Goal: Task Accomplishment & Management: Complete application form

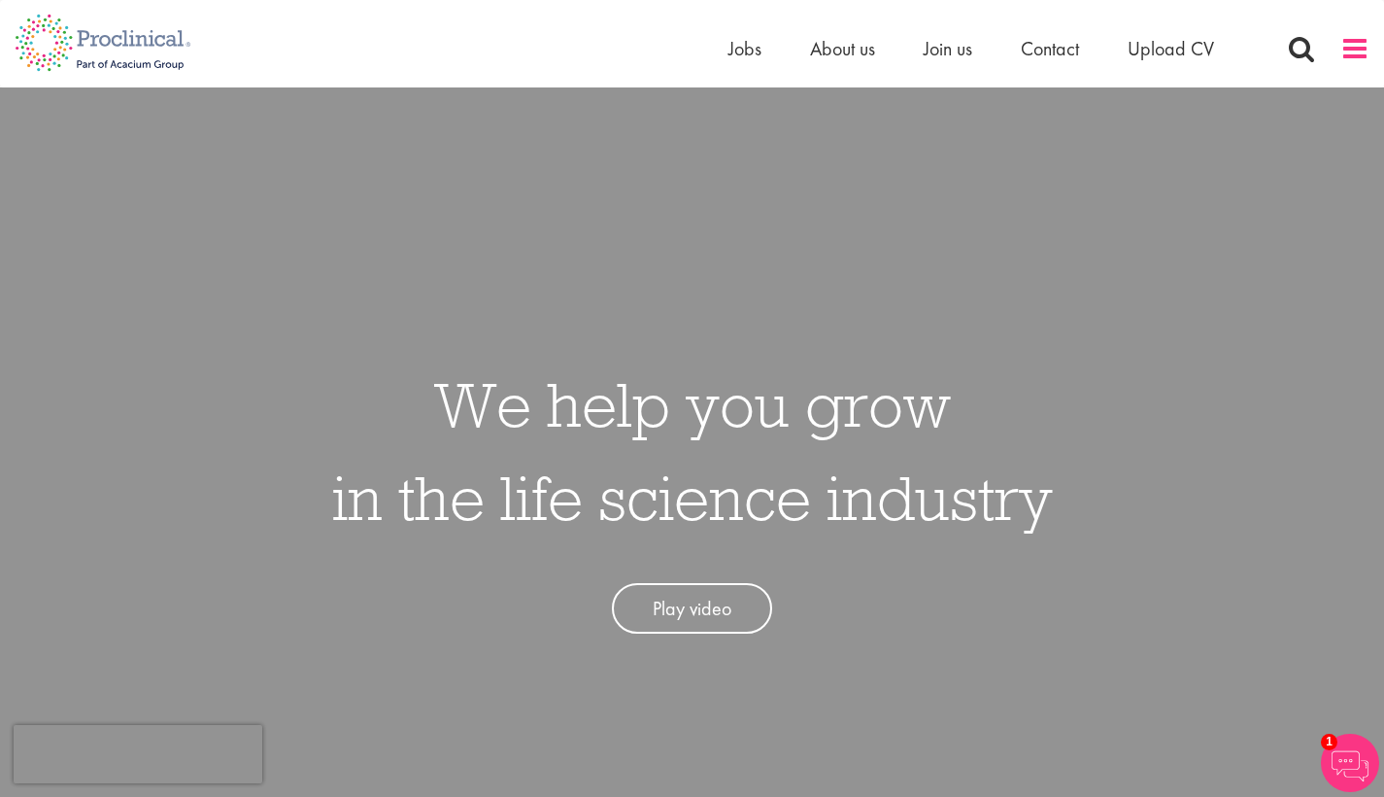
click at [1360, 46] on span at bounding box center [1355, 48] width 29 height 29
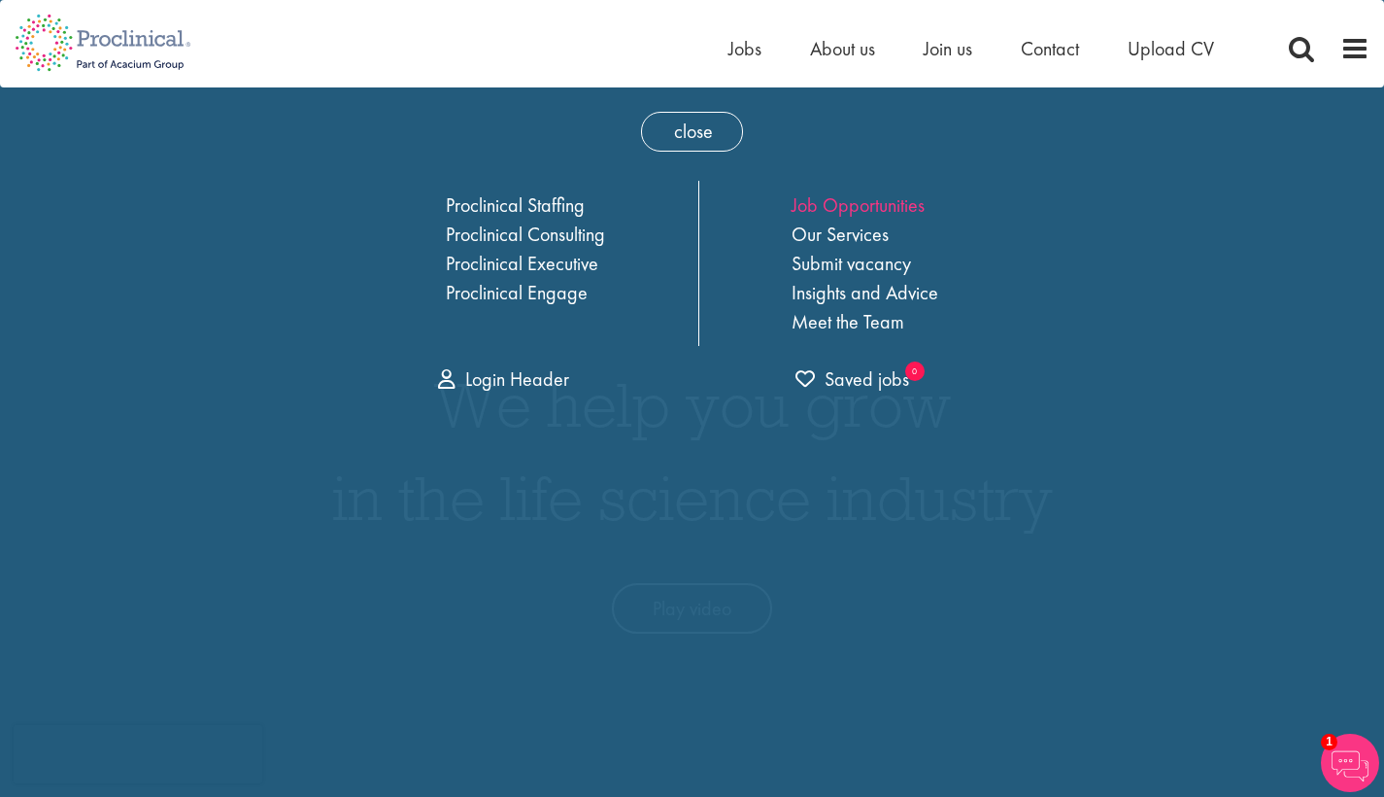
click at [874, 211] on link "Job Opportunities" at bounding box center [858, 204] width 133 height 25
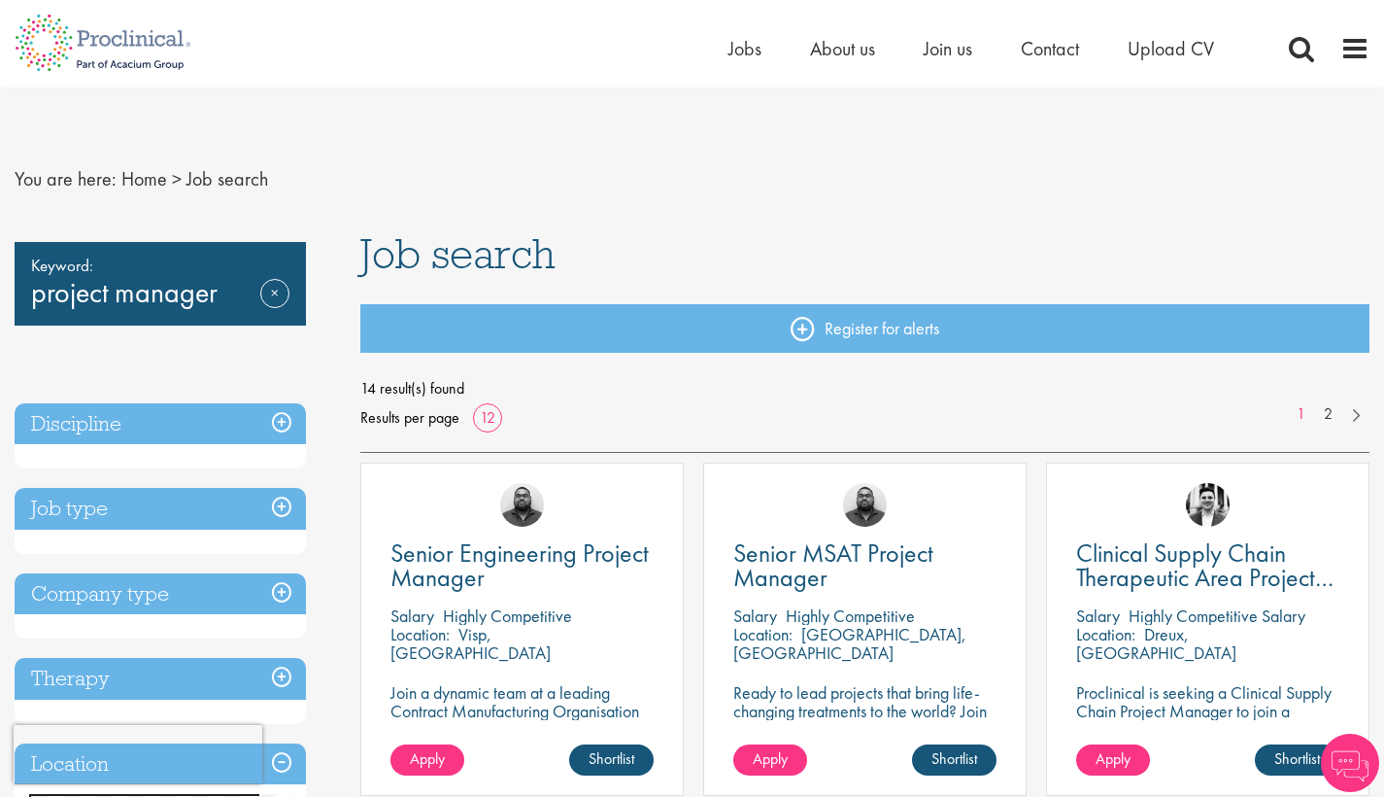
click at [283, 500] on h3 "Job type" at bounding box center [160, 509] width 291 height 42
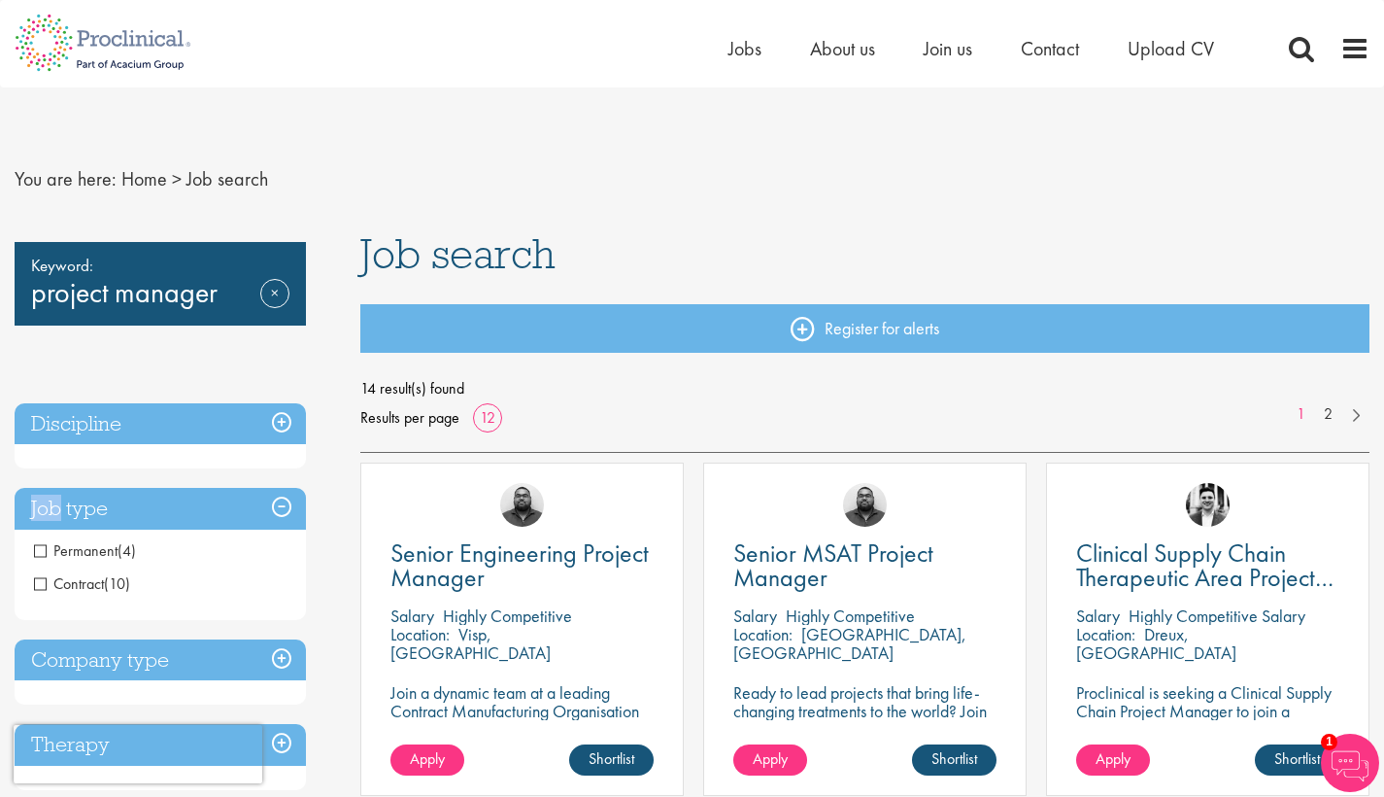
click at [283, 500] on h3 "Job type" at bounding box center [160, 509] width 291 height 42
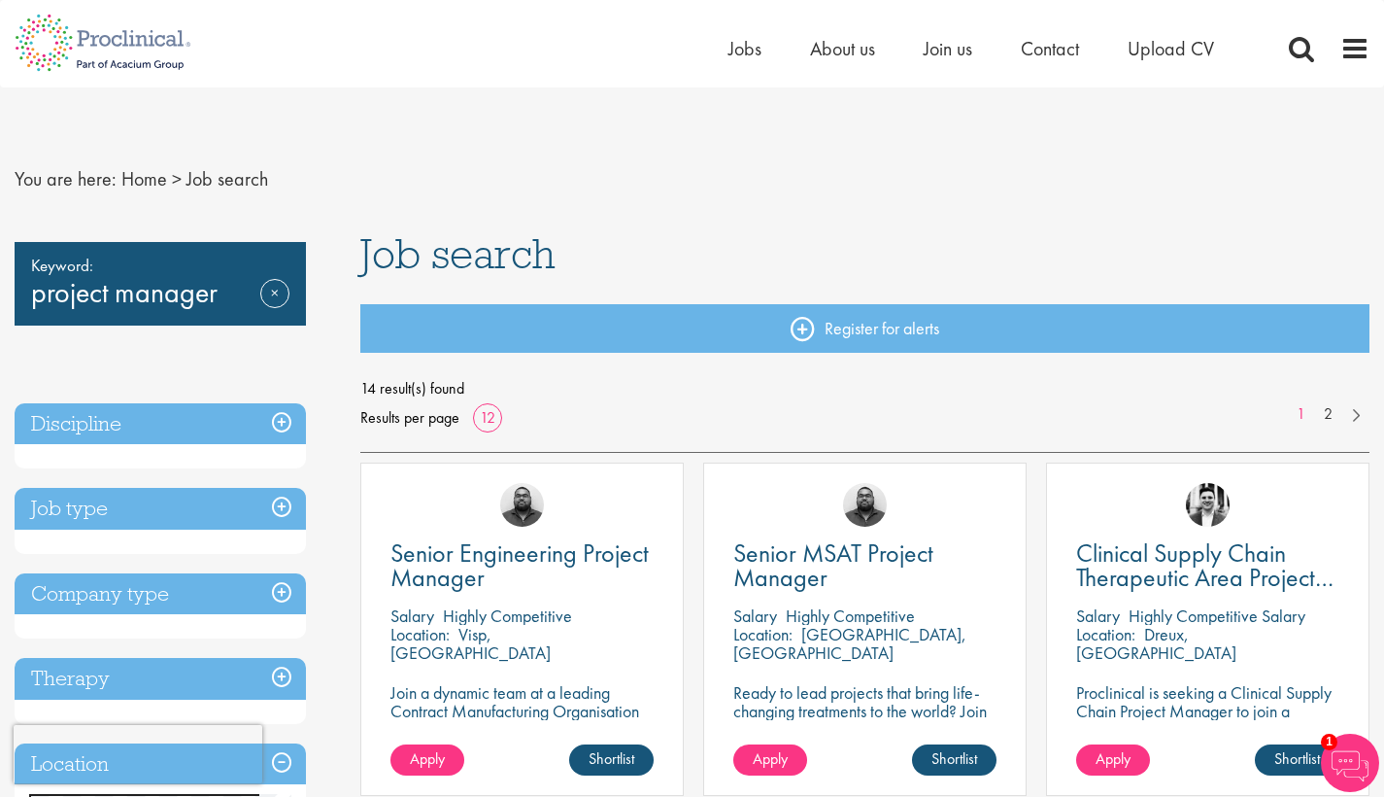
click at [277, 420] on h3 "Discipline" at bounding box center [160, 424] width 291 height 42
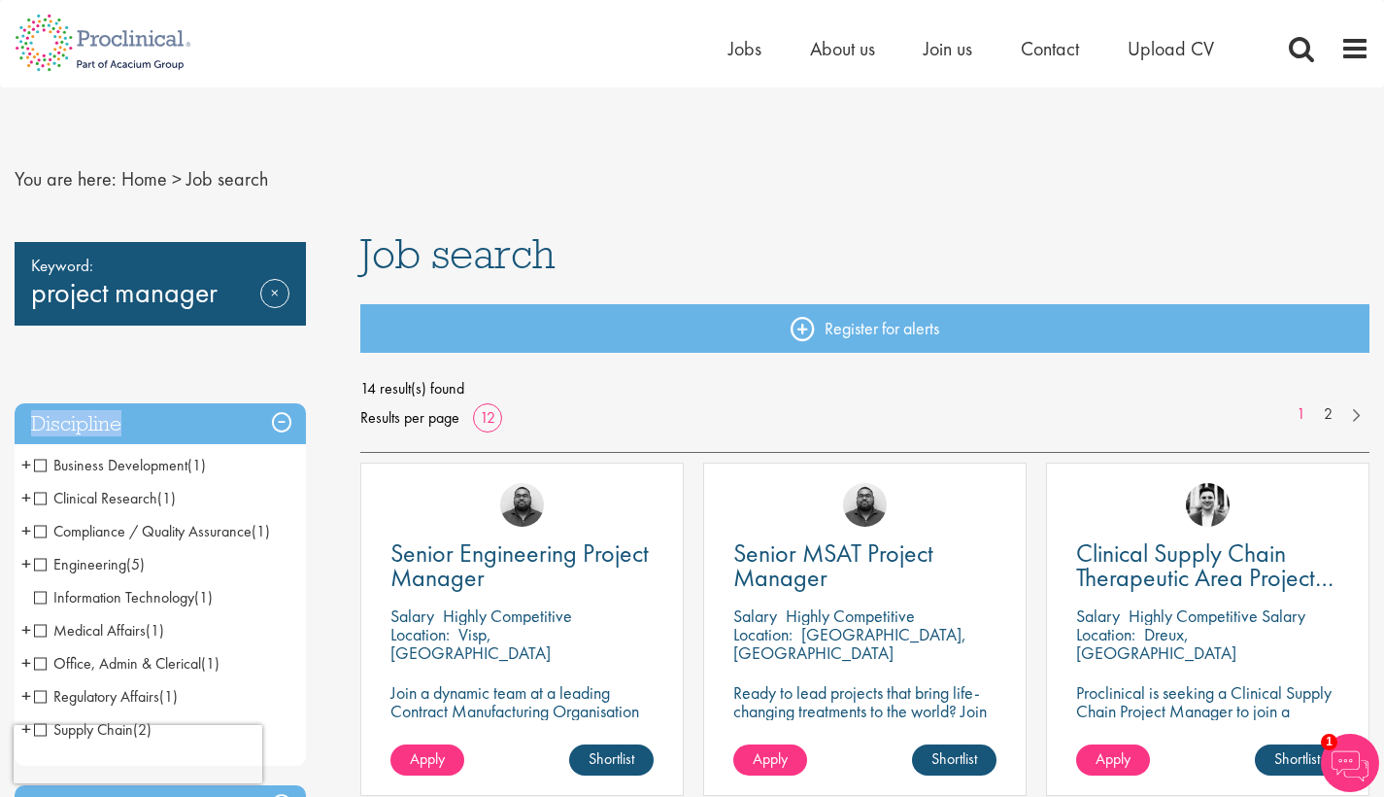
click at [277, 420] on h3 "Discipline" at bounding box center [160, 424] width 291 height 42
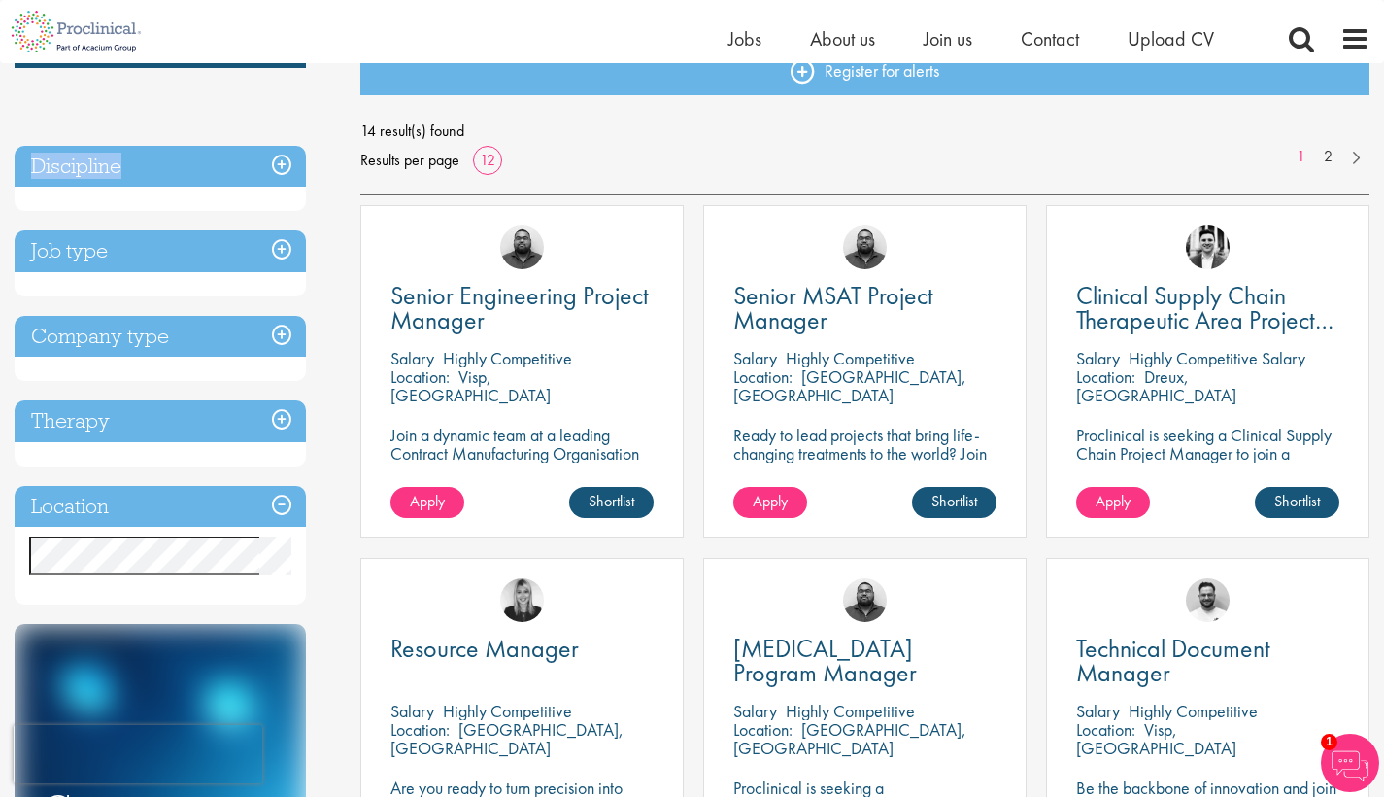
scroll to position [237, 0]
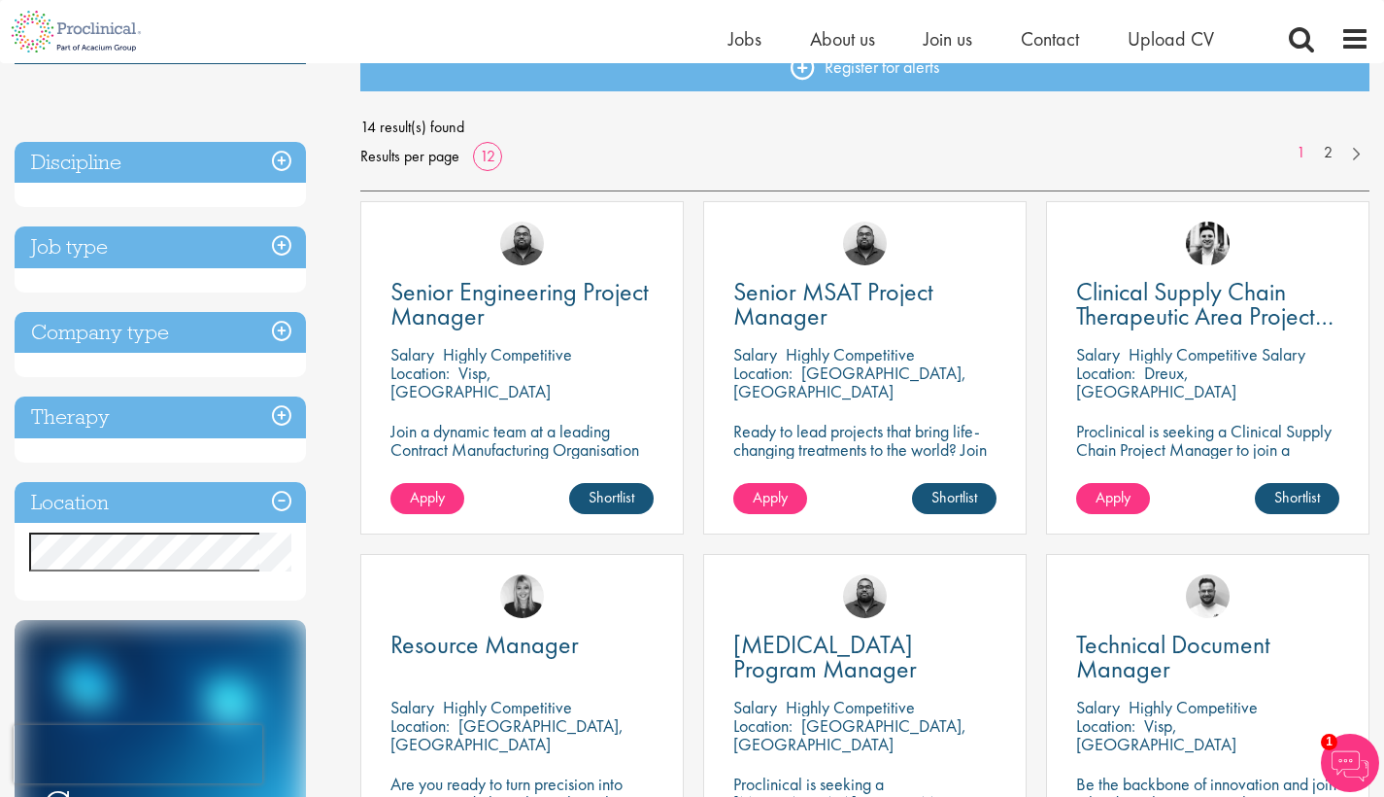
click at [279, 492] on h3 "Location" at bounding box center [160, 503] width 291 height 42
click at [262, 499] on h3 "Location" at bounding box center [160, 503] width 291 height 42
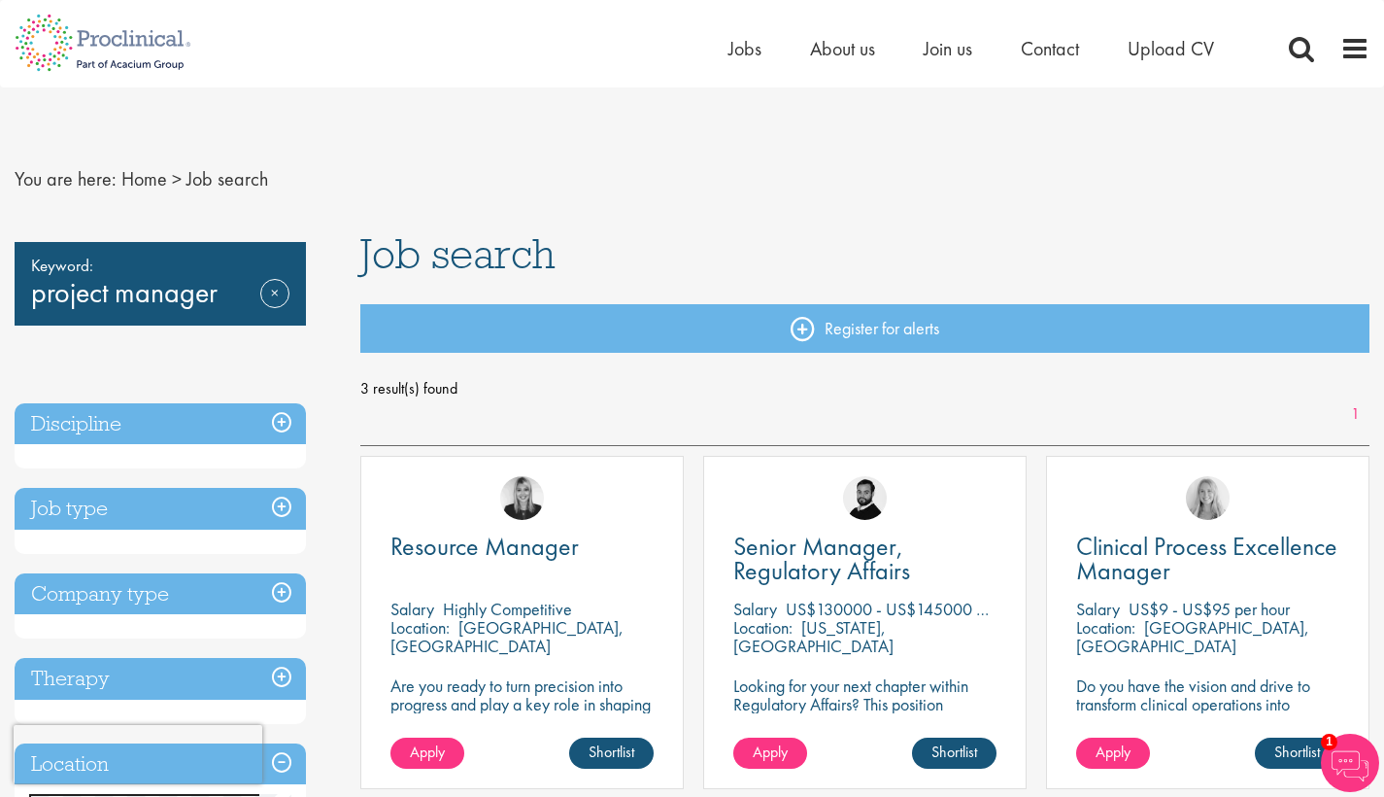
click at [1230, 207] on div "You are here: Home > Job search Keyword: project manager Remove Discipline Clin…" at bounding box center [692, 738] width 1384 height 1302
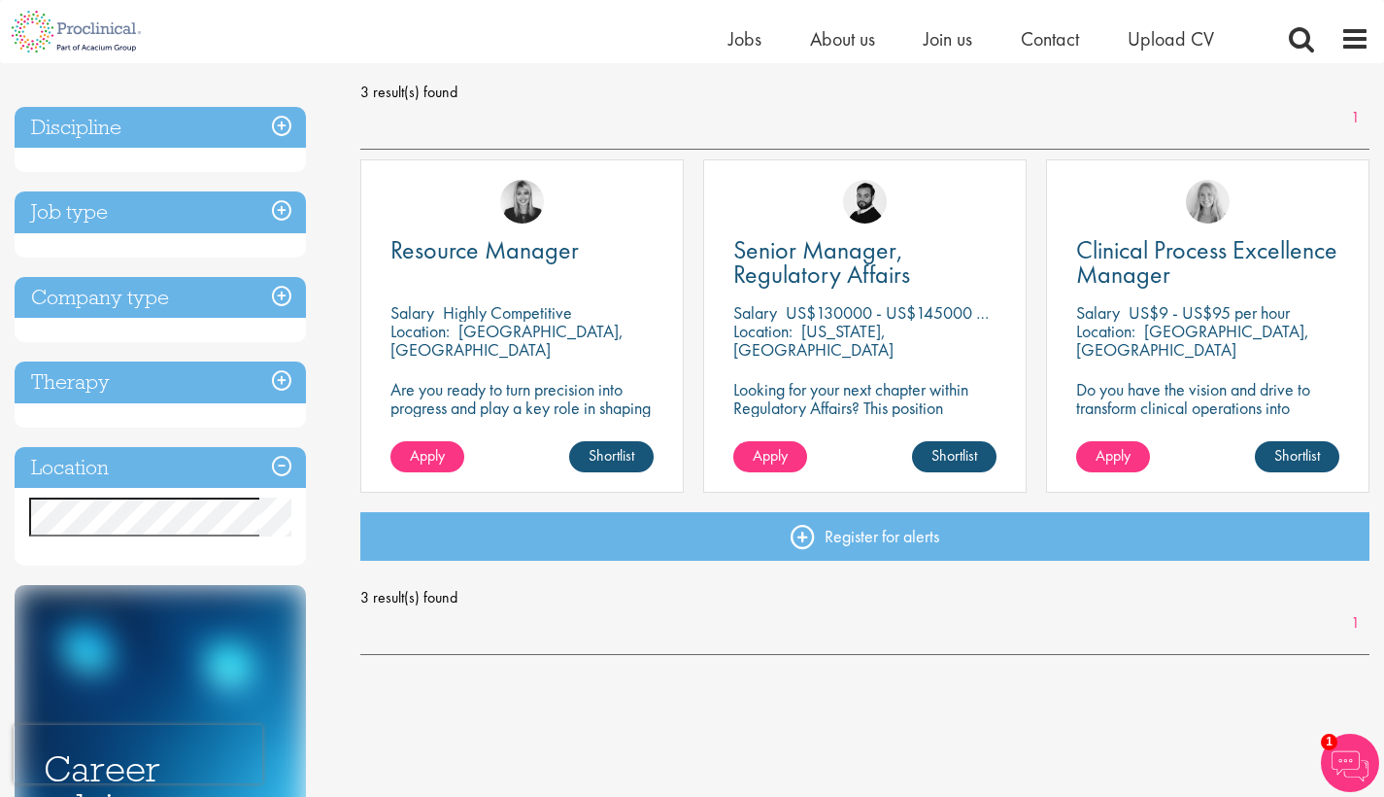
scroll to position [251, 0]
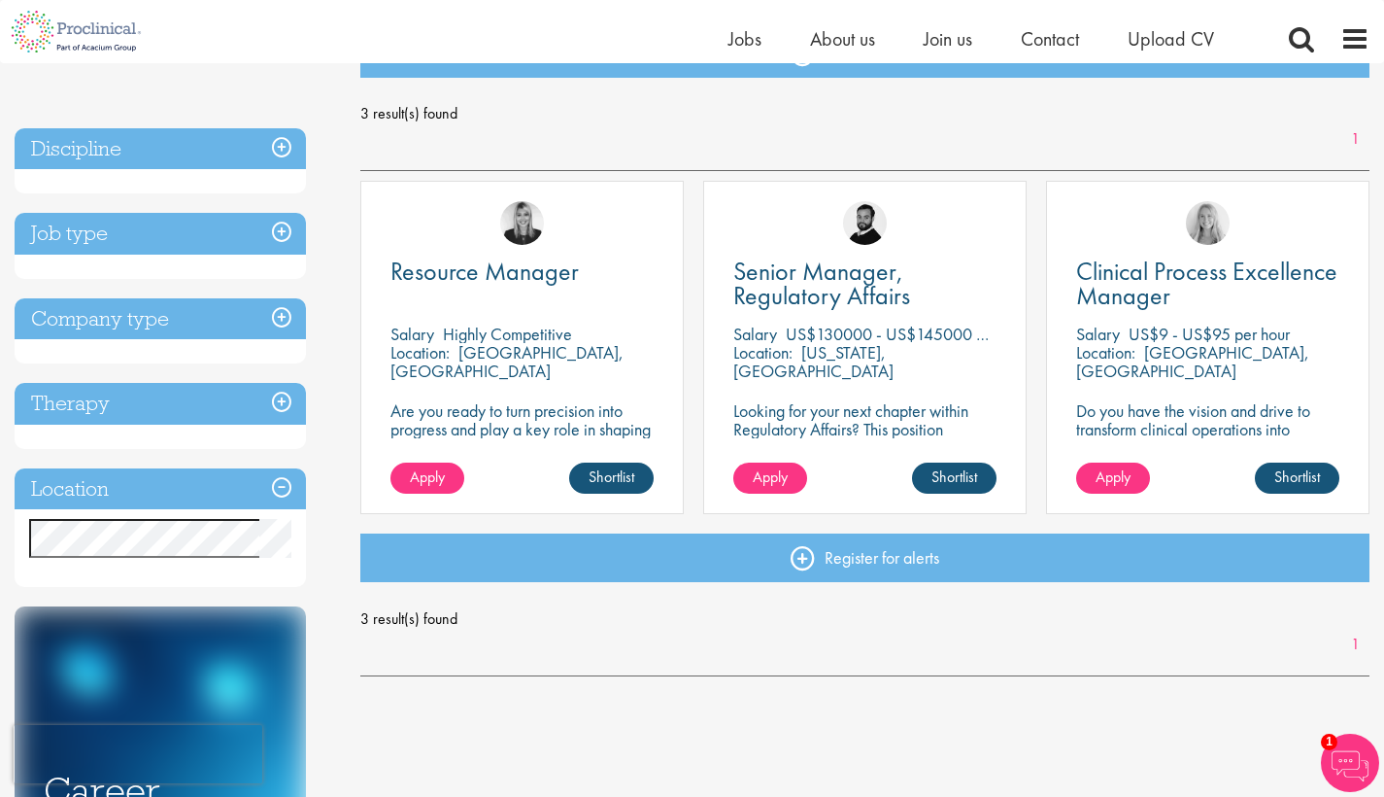
click at [907, 380] on div "Senior Manager, Regulatory Affairs Salary US$130000 - US$145000 per annum Locat…" at bounding box center [865, 347] width 324 height 333
click at [966, 477] on link "Shortlist" at bounding box center [954, 477] width 85 height 31
click at [948, 479] on link "Shortlisted" at bounding box center [947, 477] width 100 height 31
click at [815, 425] on p "Looking for your next chapter within Regulatory Affairs? This position leading …" at bounding box center [865, 447] width 263 height 92
click at [794, 291] on span "Senior Manager, Regulatory Affairs" at bounding box center [822, 283] width 177 height 57
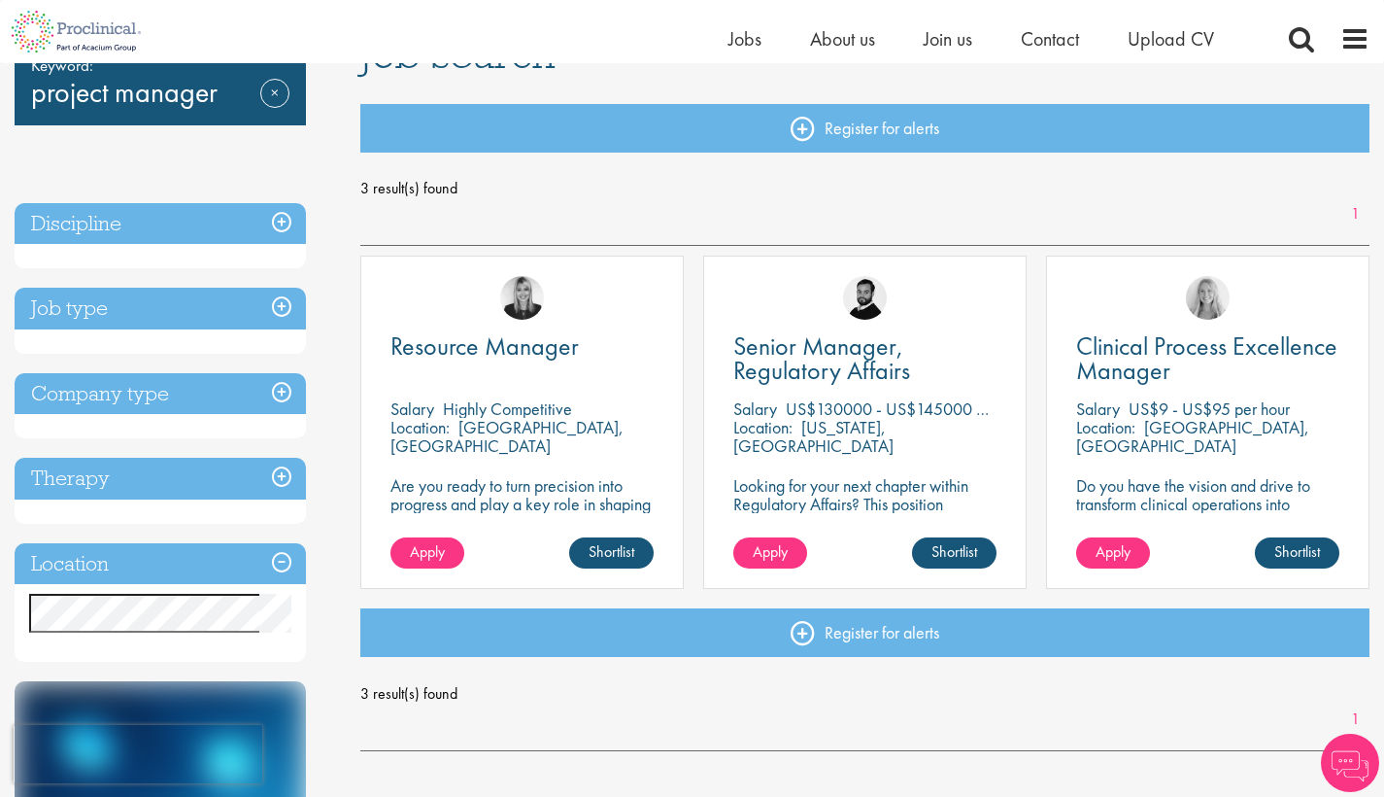
click at [575, 395] on div "Resource Manager Salary Highly Competitive Location: Warren, USA Are you ready …" at bounding box center [522, 422] width 324 height 333
click at [427, 554] on span "Apply" at bounding box center [427, 551] width 35 height 20
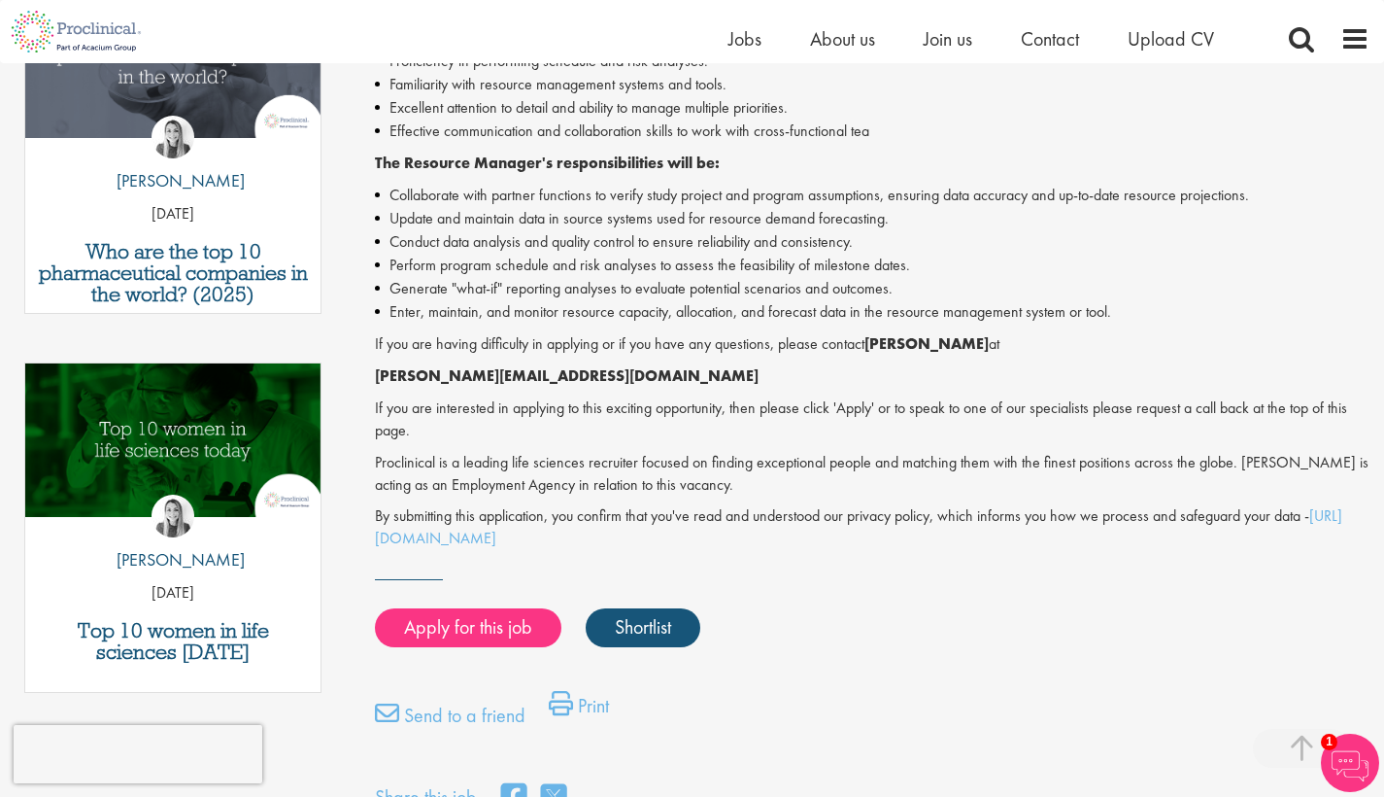
scroll to position [735, 0]
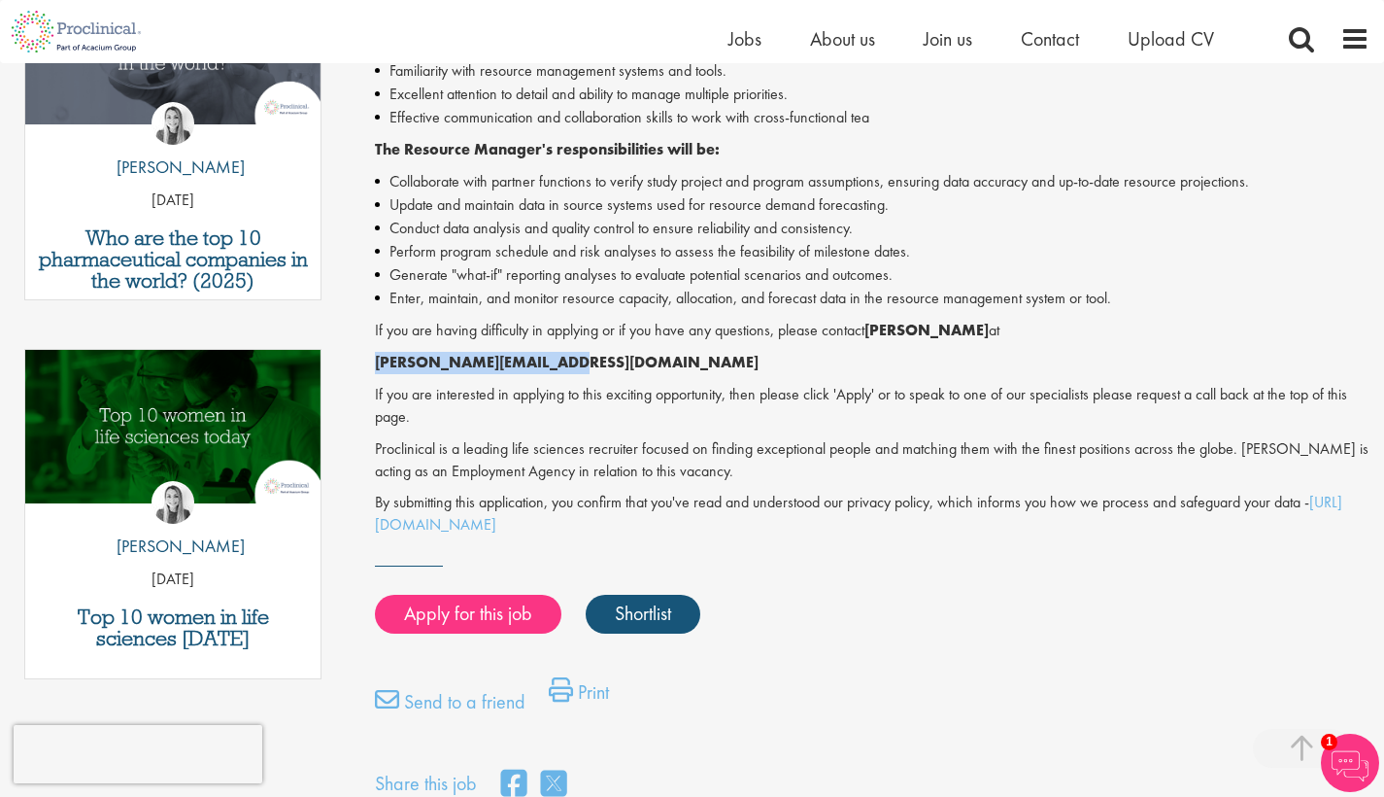
drag, startPoint x: 553, startPoint y: 349, endPoint x: 375, endPoint y: 353, distance: 177.8
click at [375, 353] on p "j.jones@proclinical.com" at bounding box center [872, 363] width 995 height 22
copy strong "j.jones@proclinical.com"
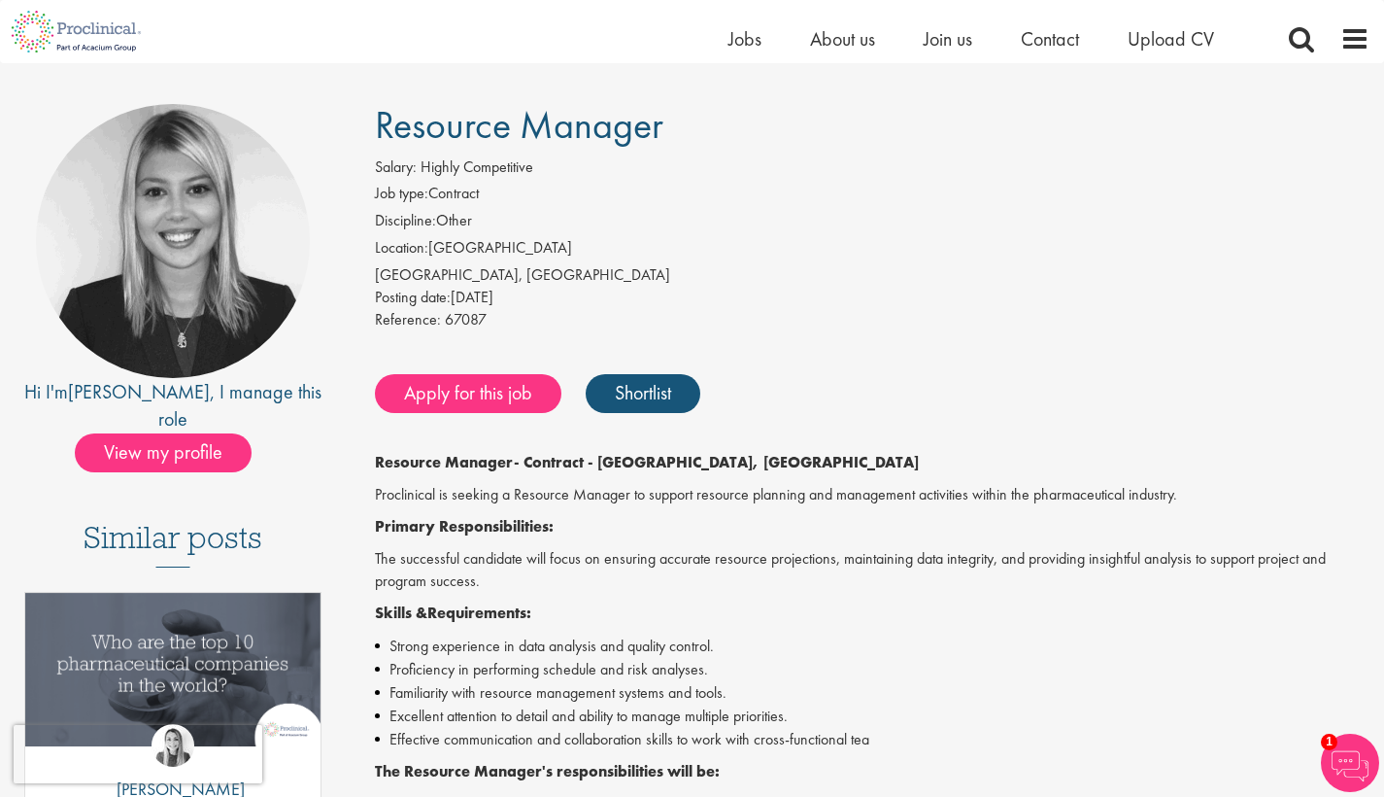
scroll to position [0, 0]
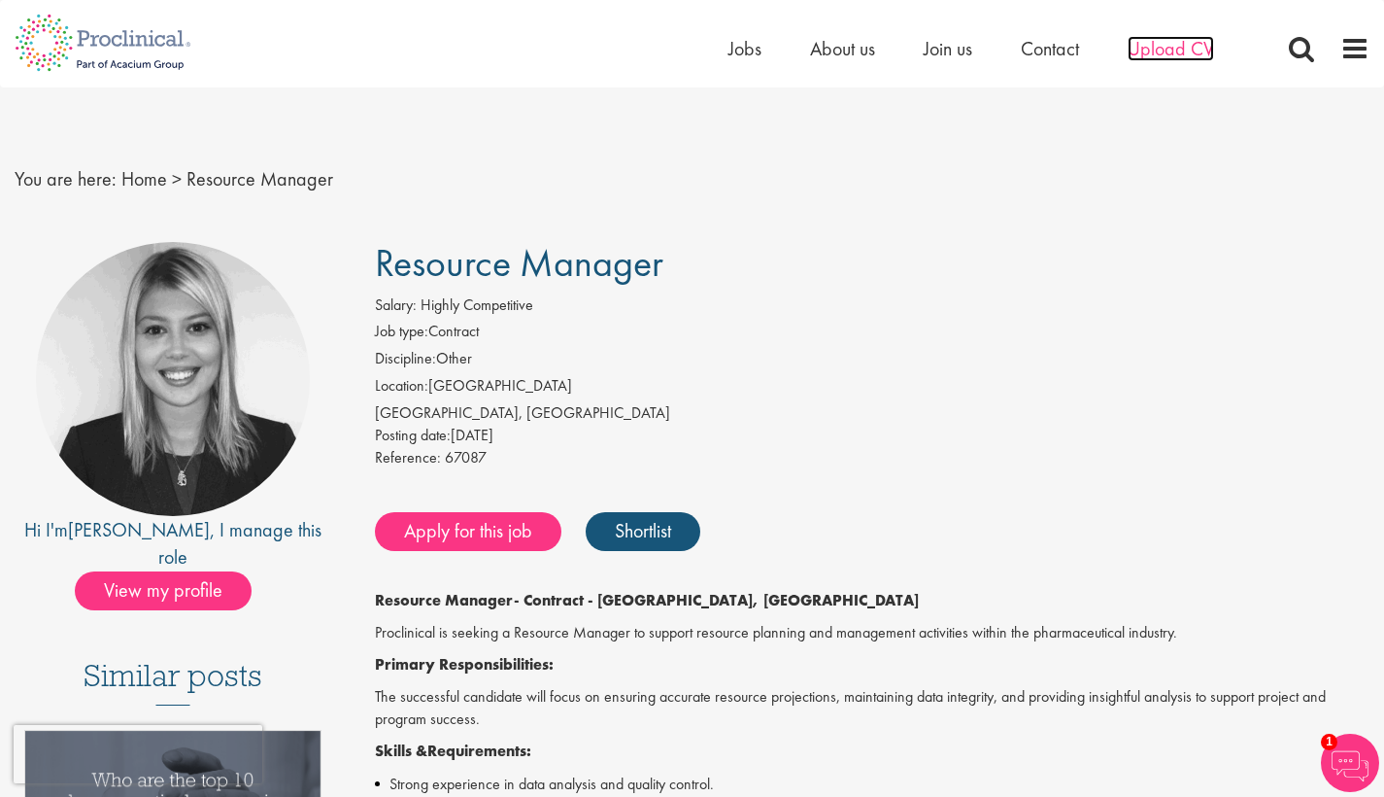
click at [1158, 48] on span "Upload CV" at bounding box center [1171, 48] width 86 height 25
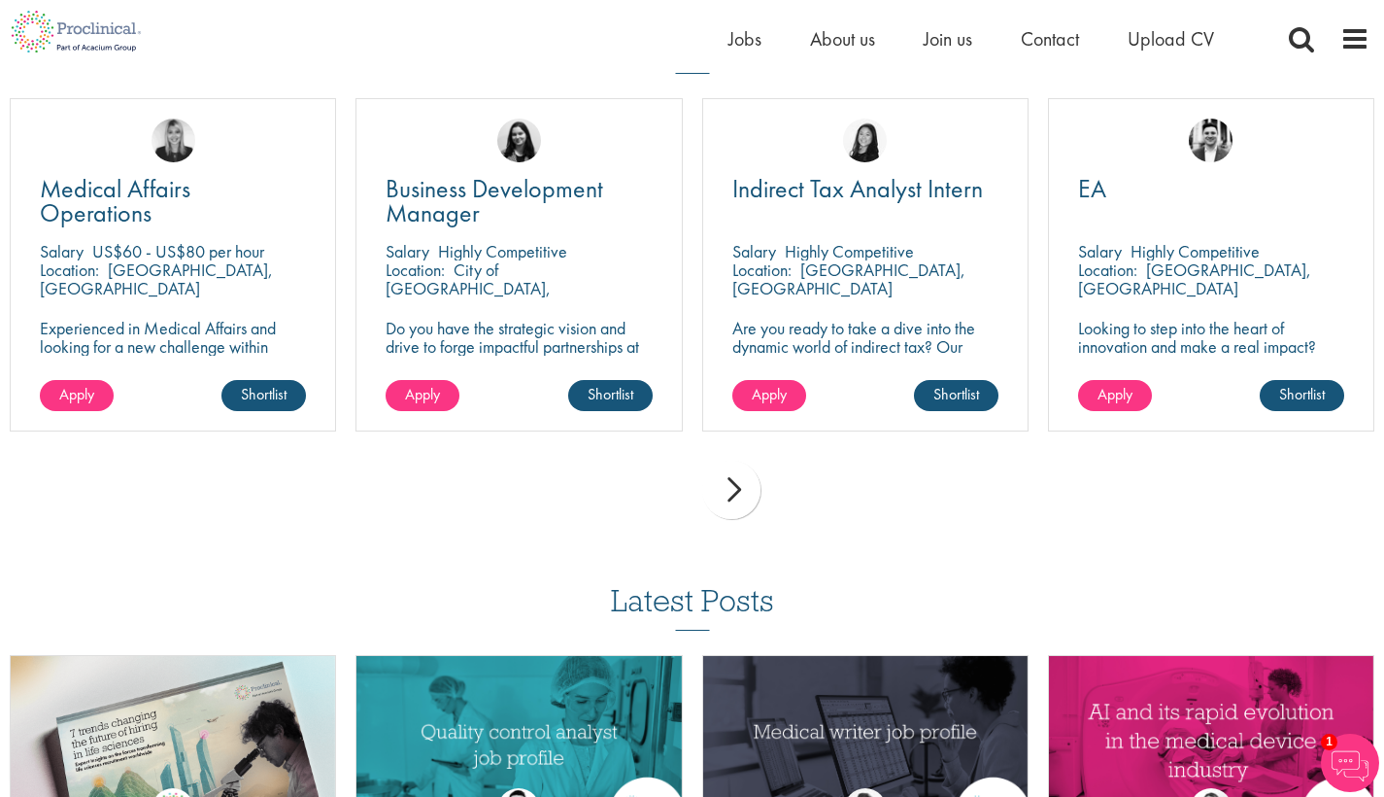
scroll to position [1491, 0]
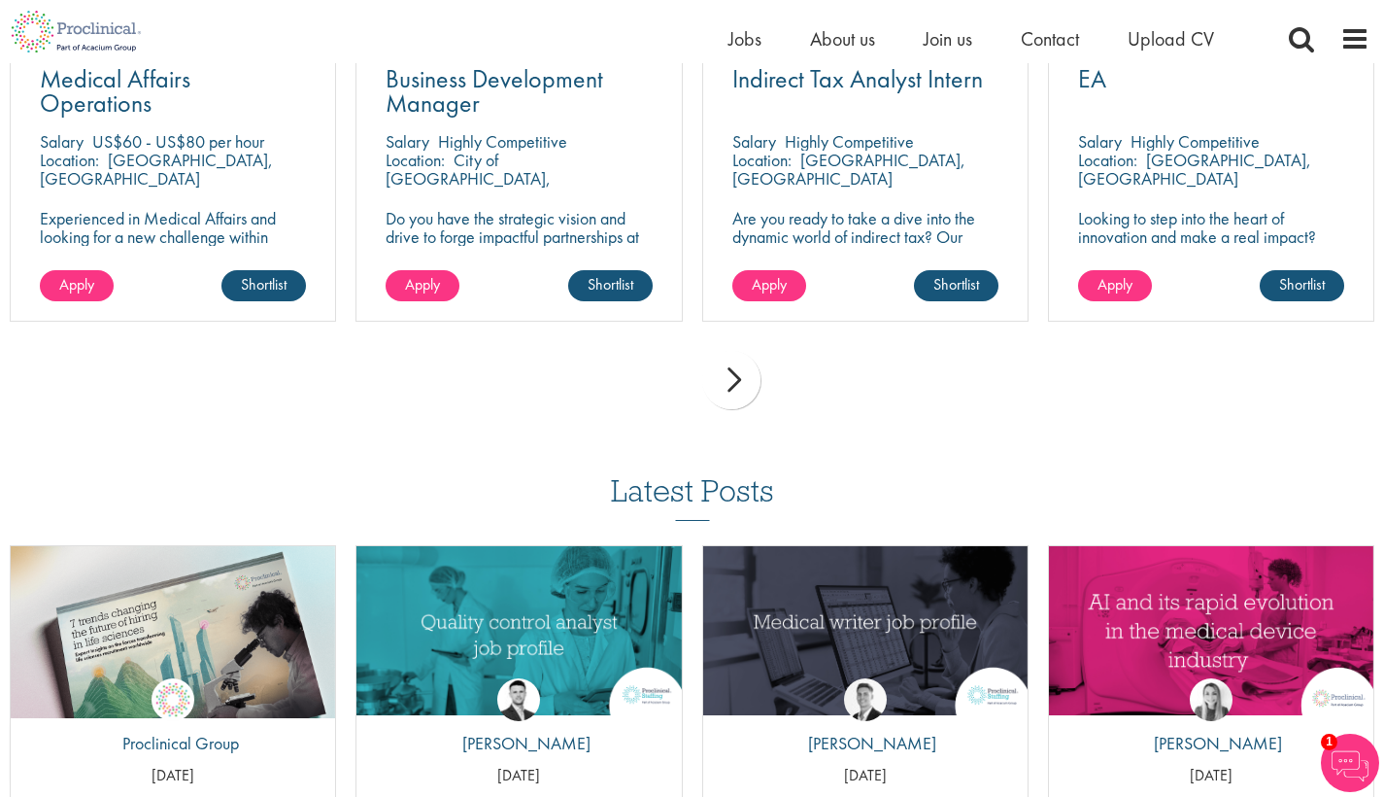
click at [735, 382] on div "next" at bounding box center [731, 380] width 58 height 58
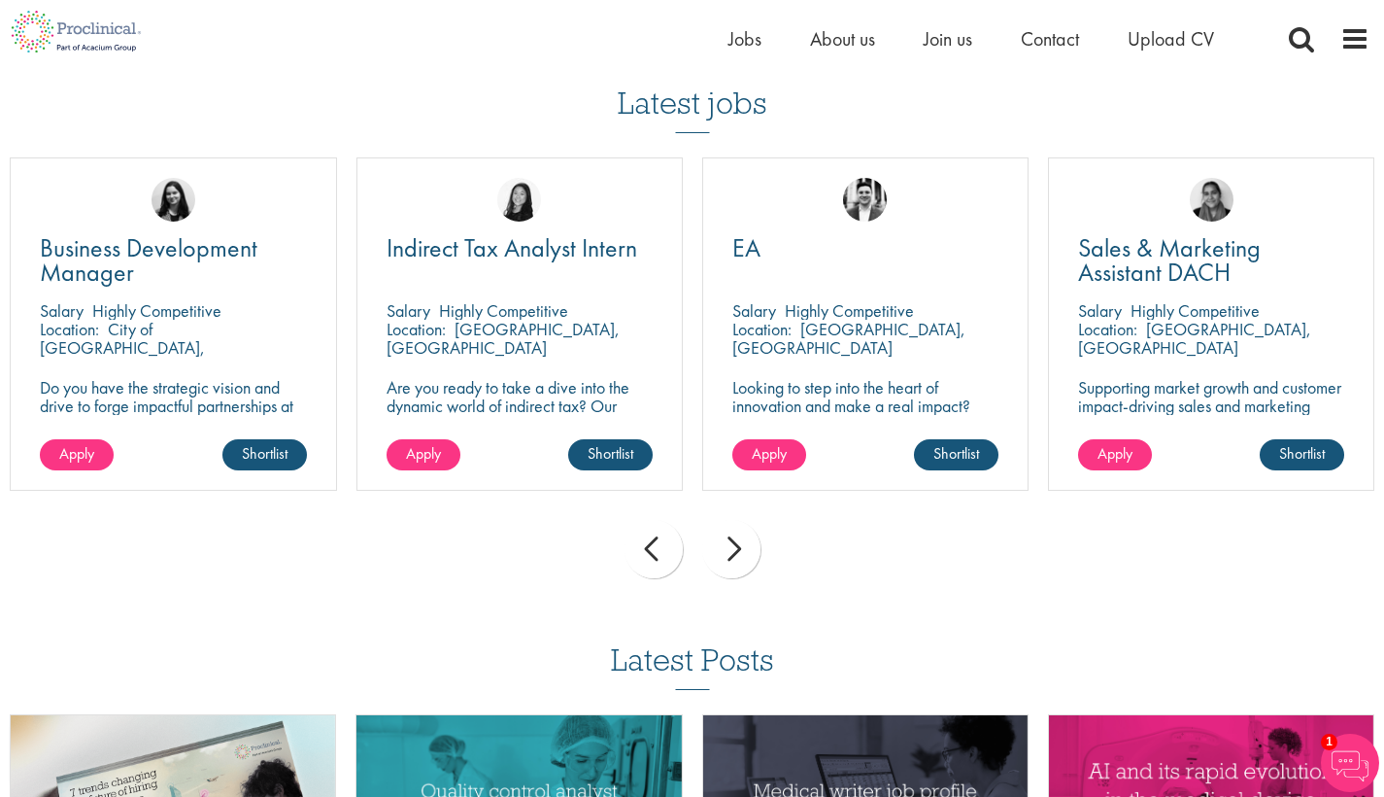
scroll to position [1291, 0]
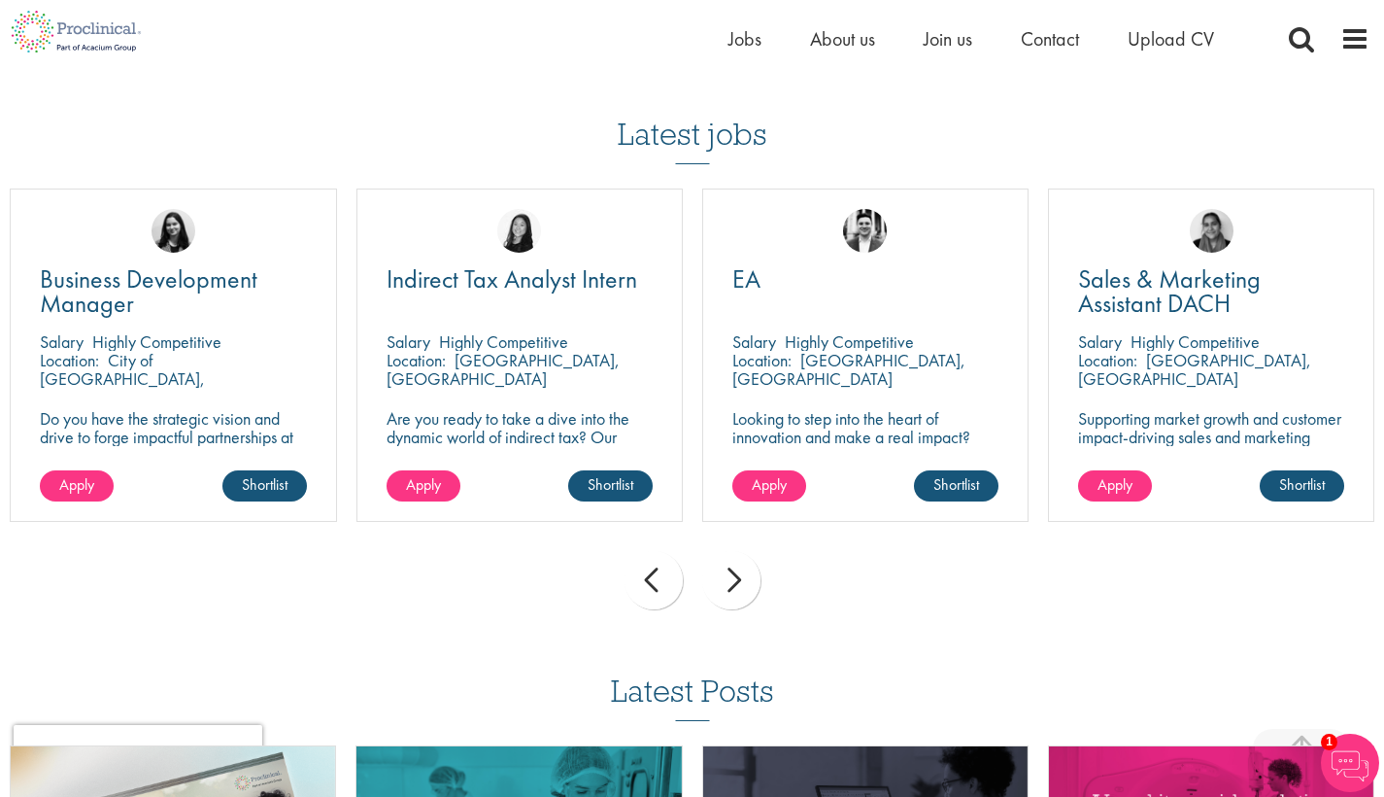
click at [734, 572] on div "next" at bounding box center [731, 580] width 58 height 58
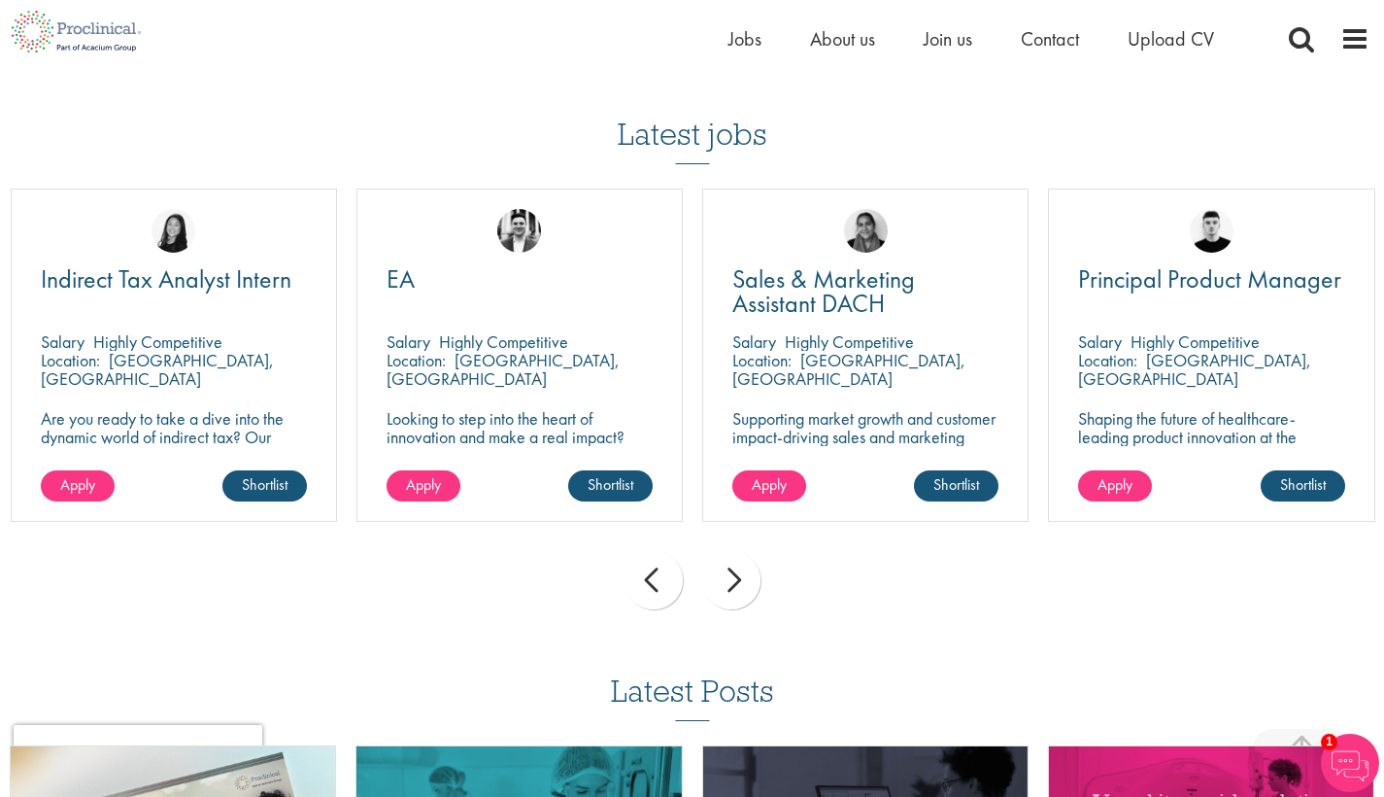
click at [734, 572] on div "next" at bounding box center [731, 580] width 58 height 58
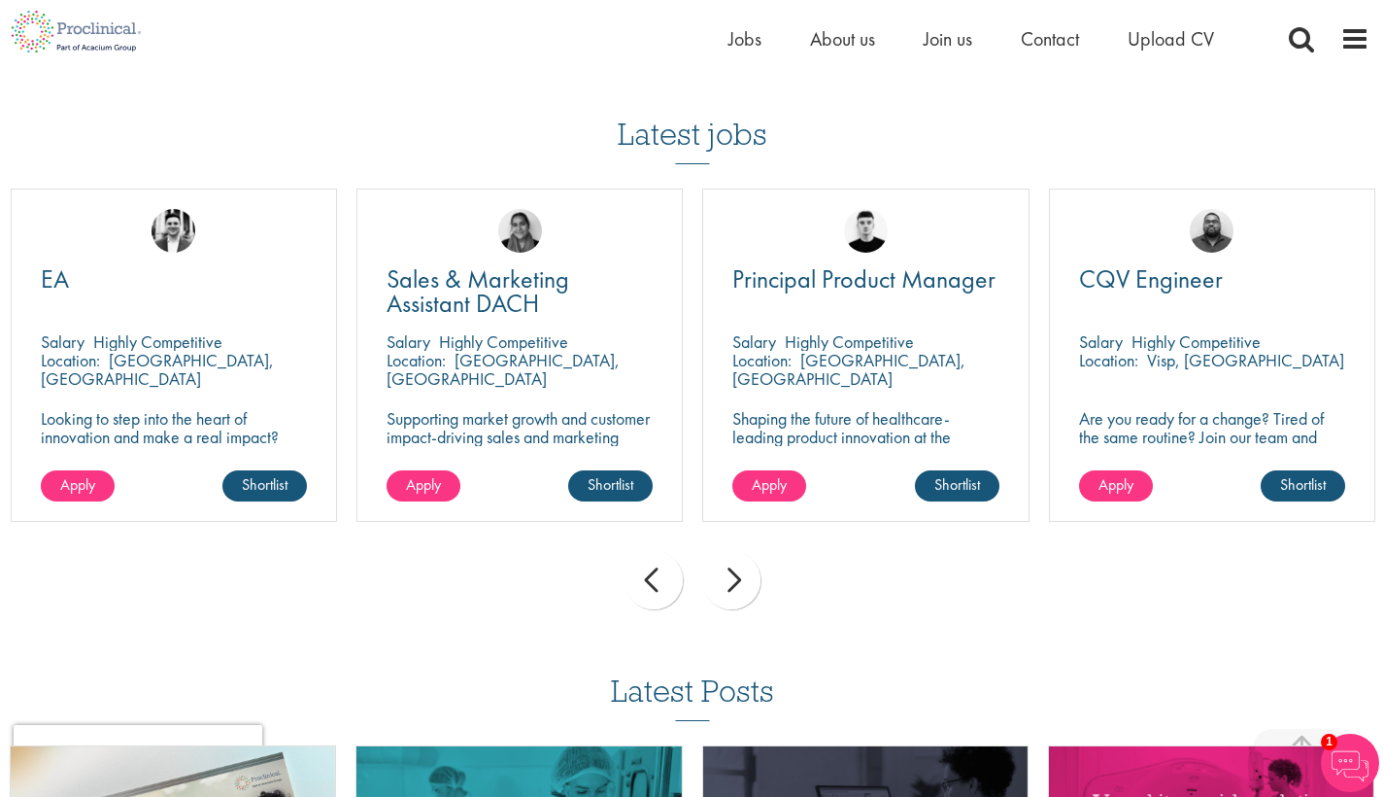
click at [734, 572] on div "next" at bounding box center [731, 580] width 58 height 58
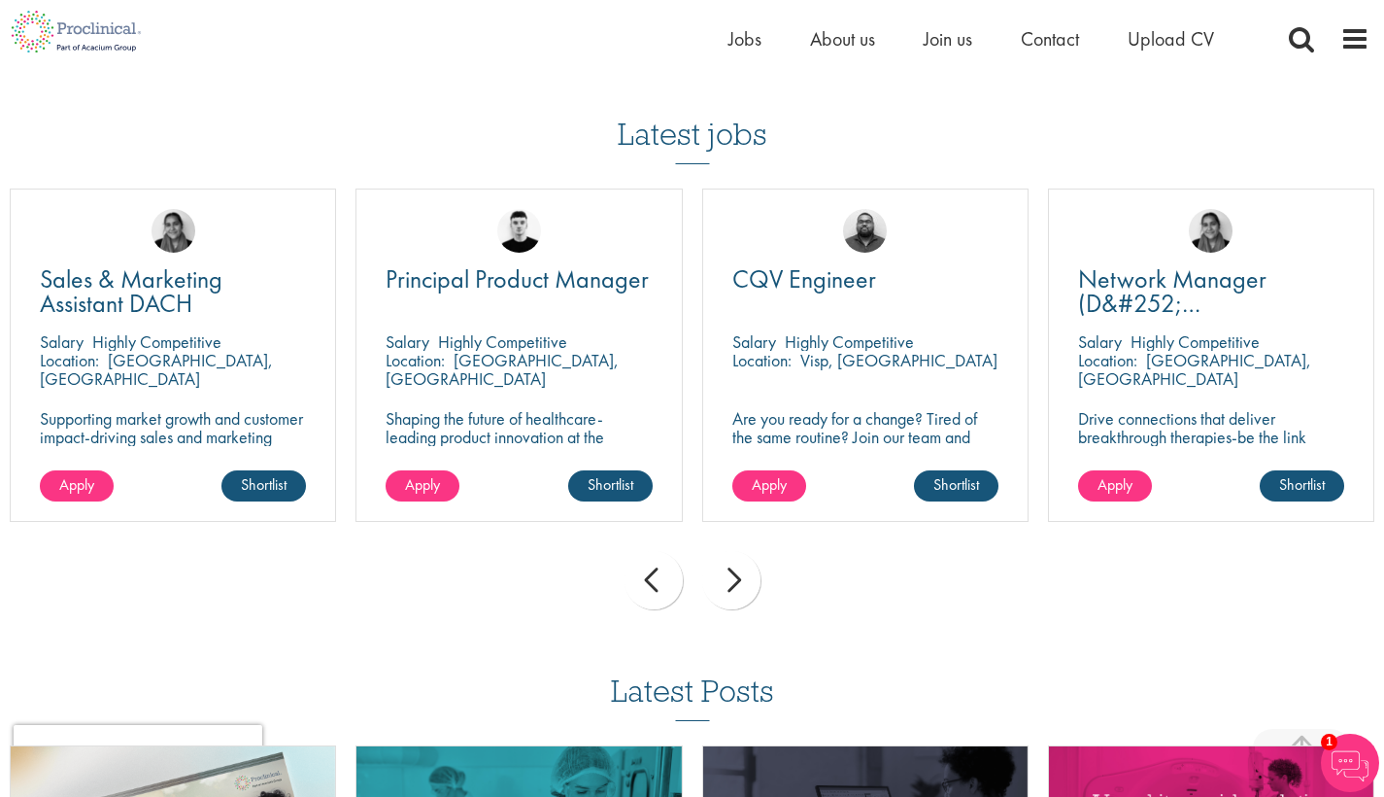
click at [734, 572] on div "next" at bounding box center [731, 580] width 58 height 58
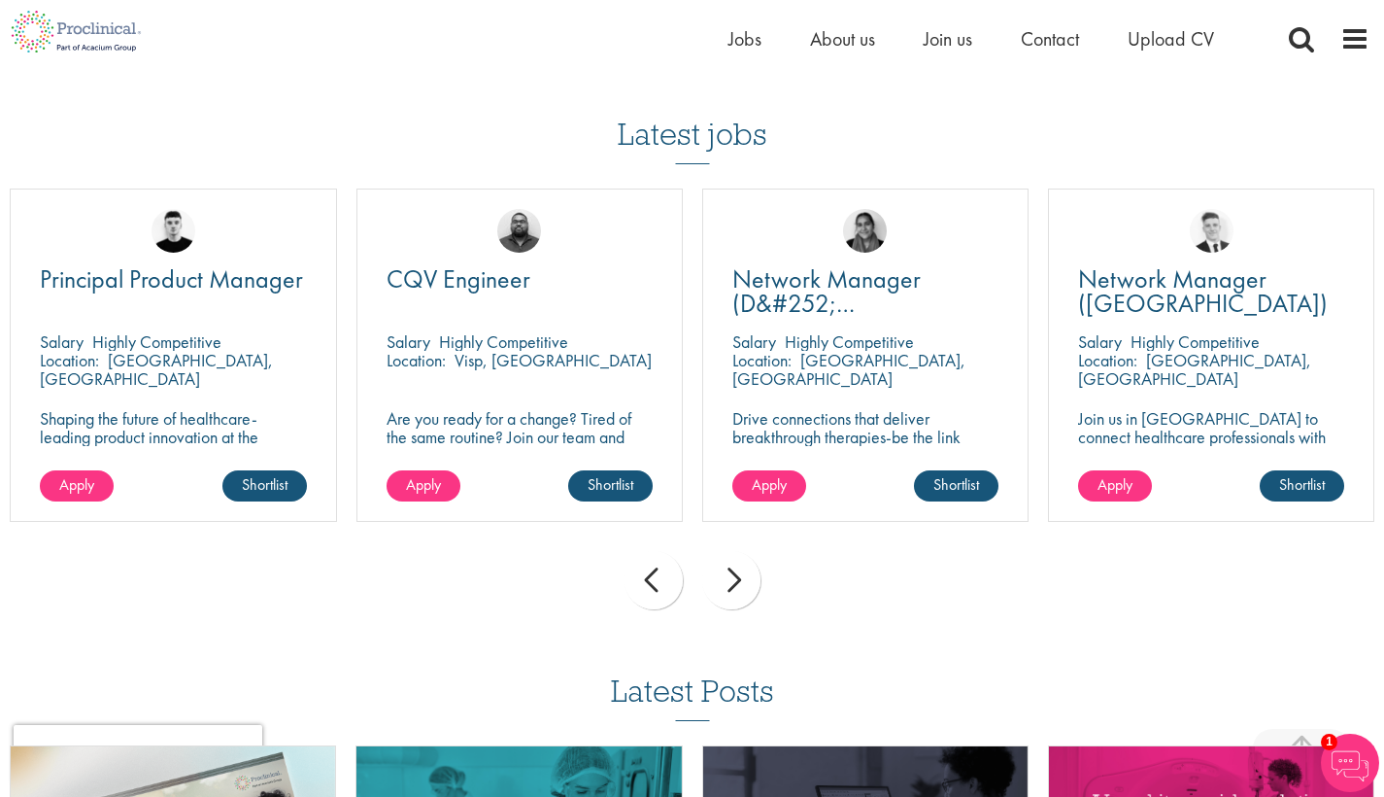
click at [734, 572] on div "next" at bounding box center [731, 580] width 58 height 58
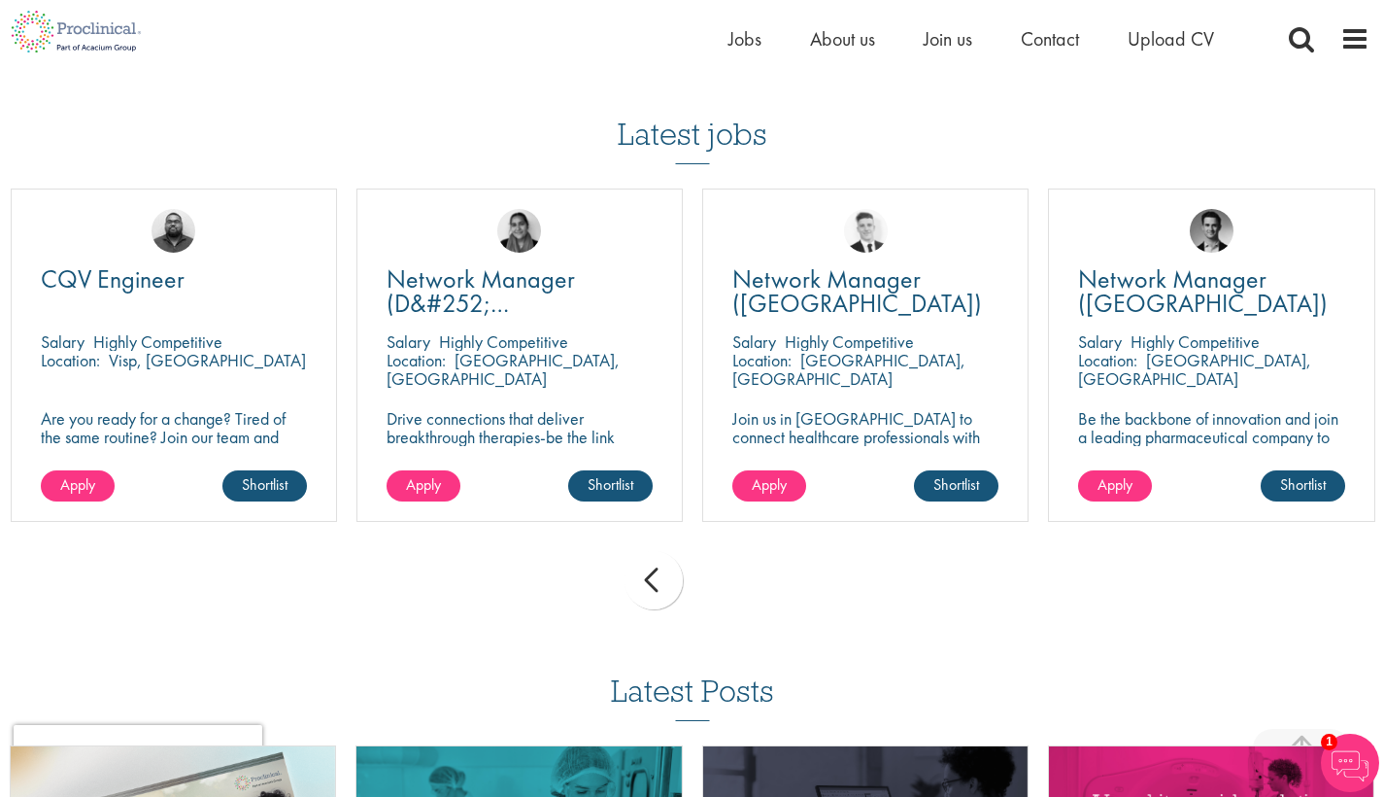
click at [734, 572] on div "prev next" at bounding box center [692, 583] width 1384 height 85
